Goal: Information Seeking & Learning: Learn about a topic

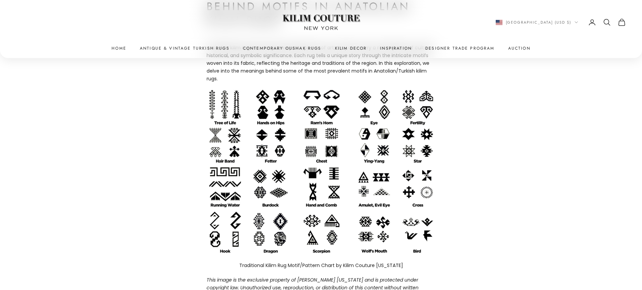
scroll to position [270, 0]
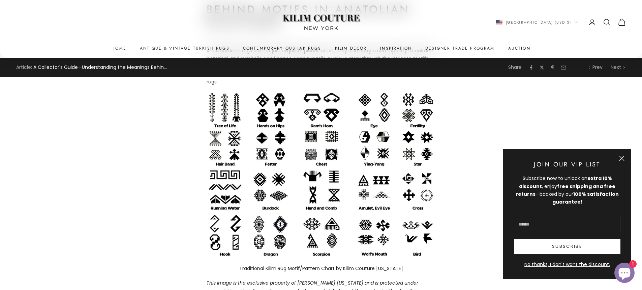
click at [620, 156] on button "Close" at bounding box center [621, 157] width 5 height 5
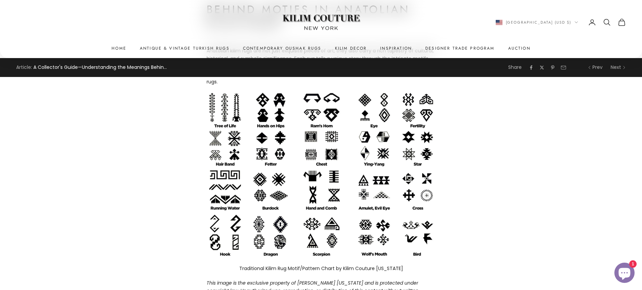
drag, startPoint x: 439, startPoint y: 252, endPoint x: 198, endPoint y: 215, distance: 244.2
click at [281, 167] on p at bounding box center [321, 174] width 229 height 165
drag, startPoint x: 281, startPoint y: 167, endPoint x: 275, endPoint y: 168, distance: 5.8
click at [275, 168] on p at bounding box center [321, 174] width 229 height 165
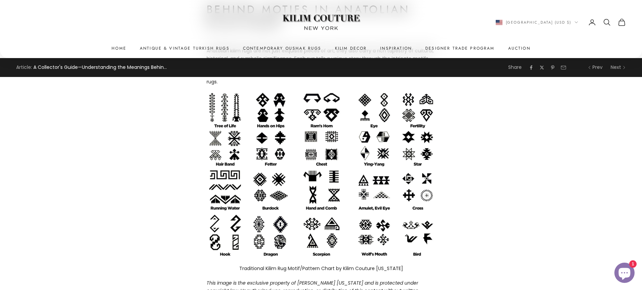
drag, startPoint x: 404, startPoint y: 268, endPoint x: 264, endPoint y: 231, distance: 144.9
drag, startPoint x: 180, startPoint y: 101, endPoint x: 469, endPoint y: 118, distance: 290.2
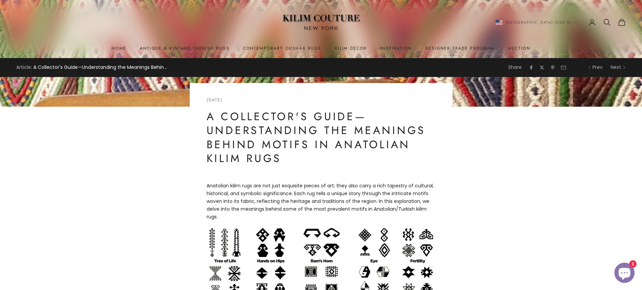
scroll to position [0, 0]
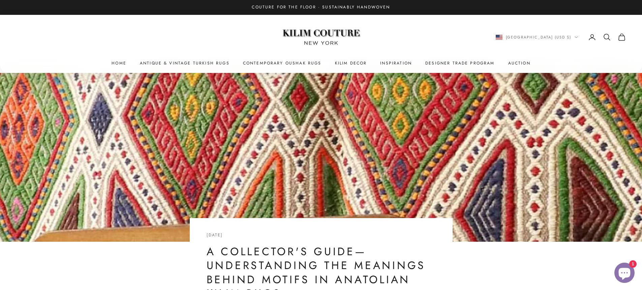
click at [522, 127] on div at bounding box center [321, 157] width 642 height 169
